Goal: Information Seeking & Learning: Learn about a topic

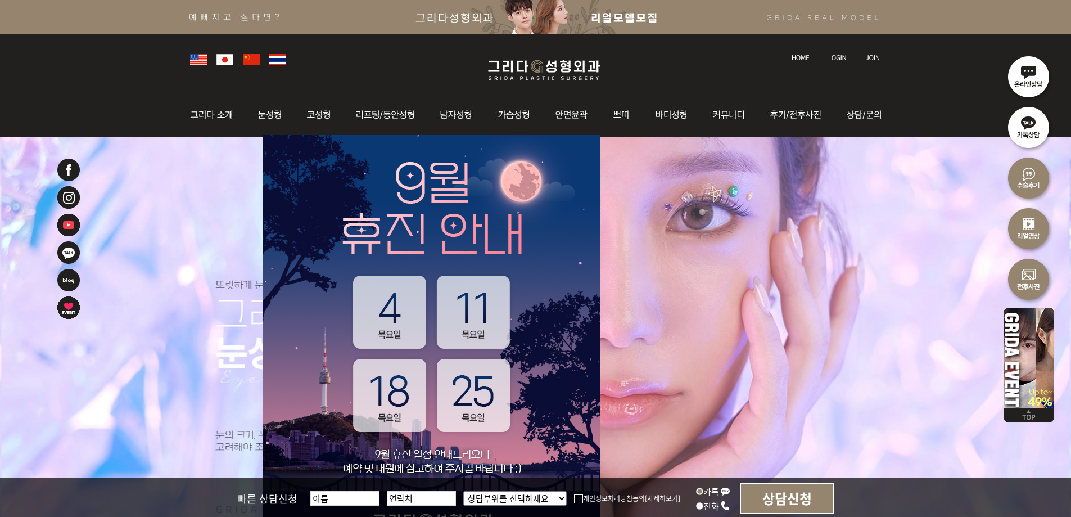
click at [237, 112] on img at bounding box center [214, 115] width 61 height 44
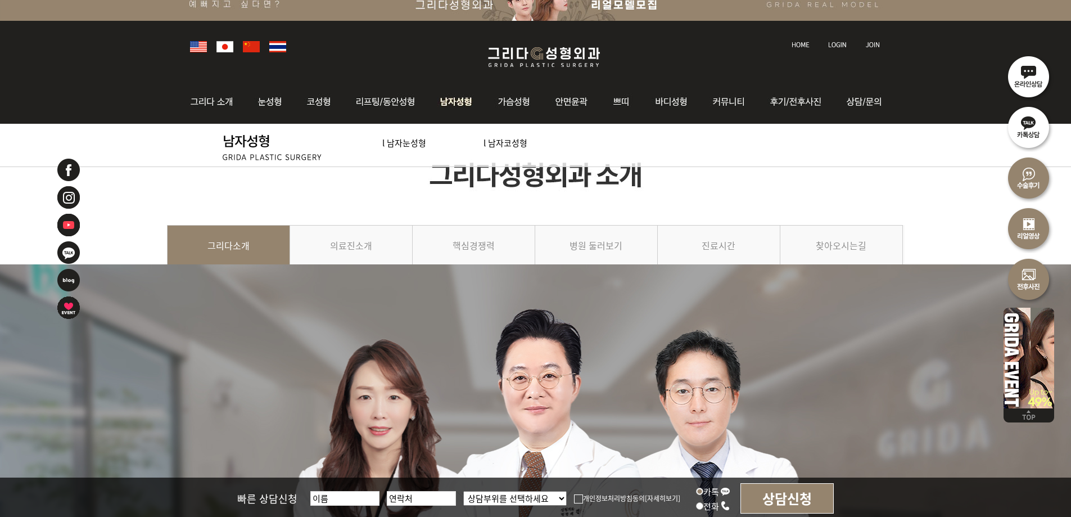
scroll to position [56, 0]
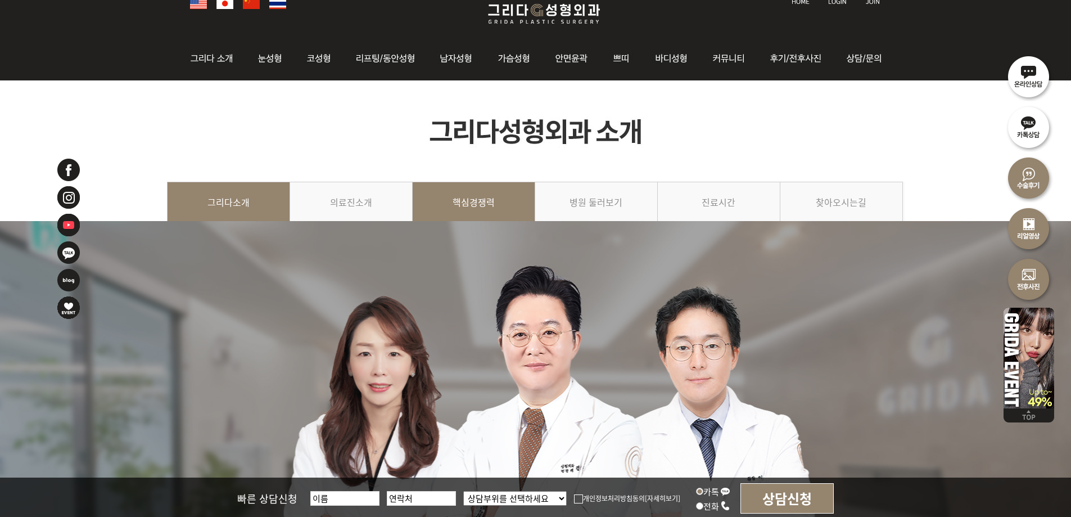
click at [496, 206] on link "핵심경쟁력" at bounding box center [474, 207] width 123 height 51
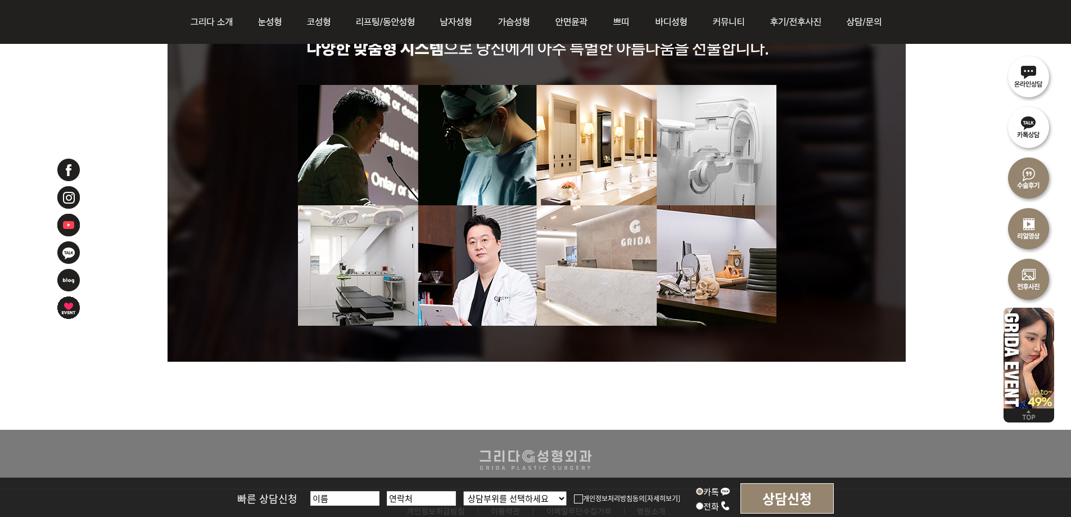
scroll to position [3148, 0]
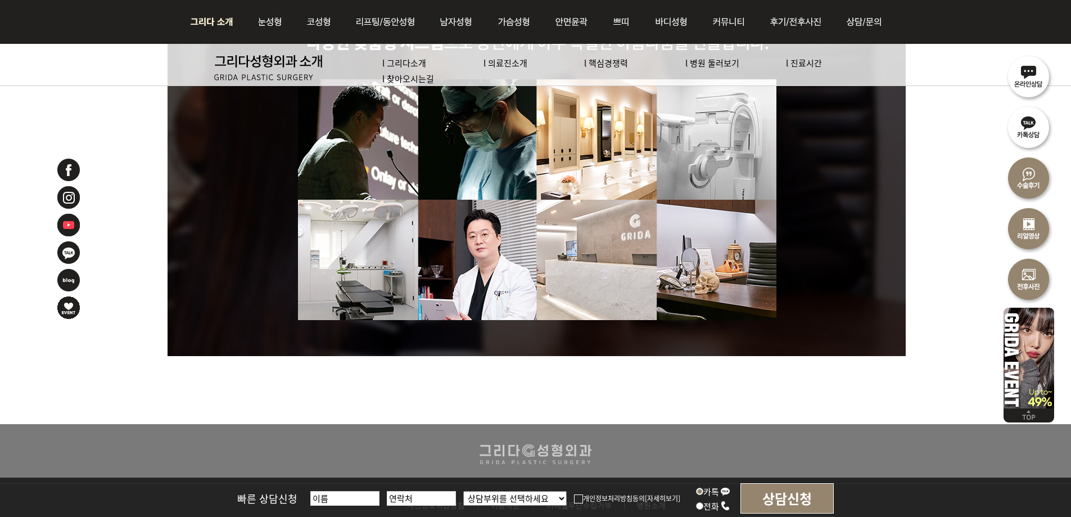
click at [215, 29] on img at bounding box center [214, 22] width 61 height 44
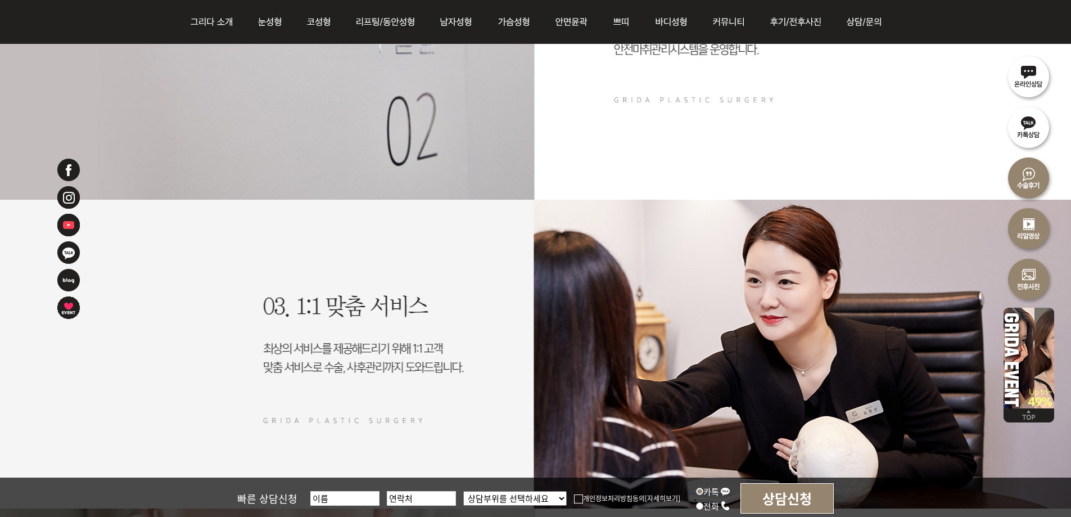
scroll to position [1855, 0]
